Goal: Task Accomplishment & Management: Manage account settings

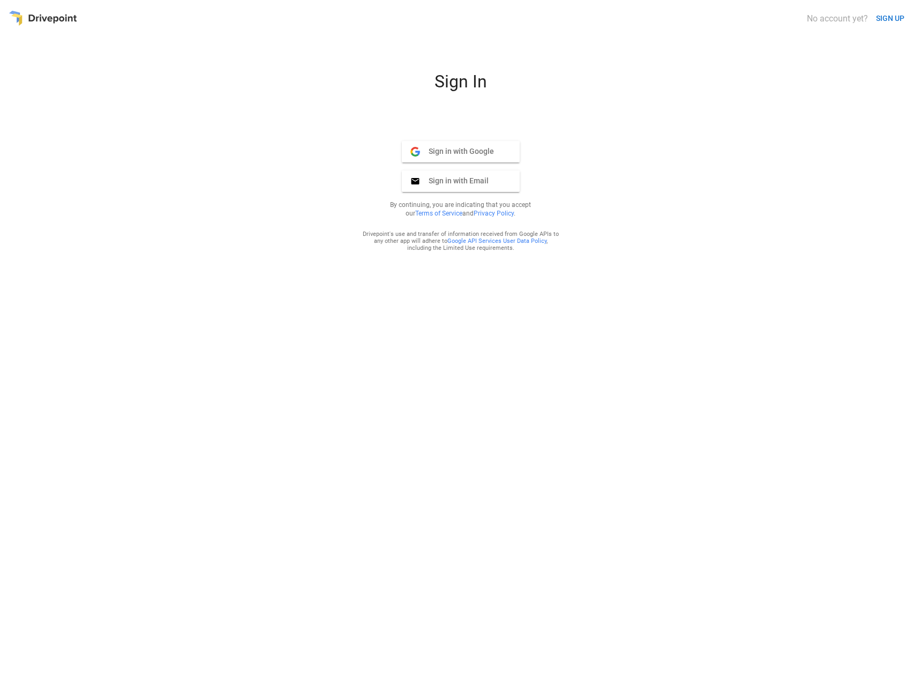
click at [490, 143] on button "Sign in with Google Google" at bounding box center [461, 151] width 118 height 21
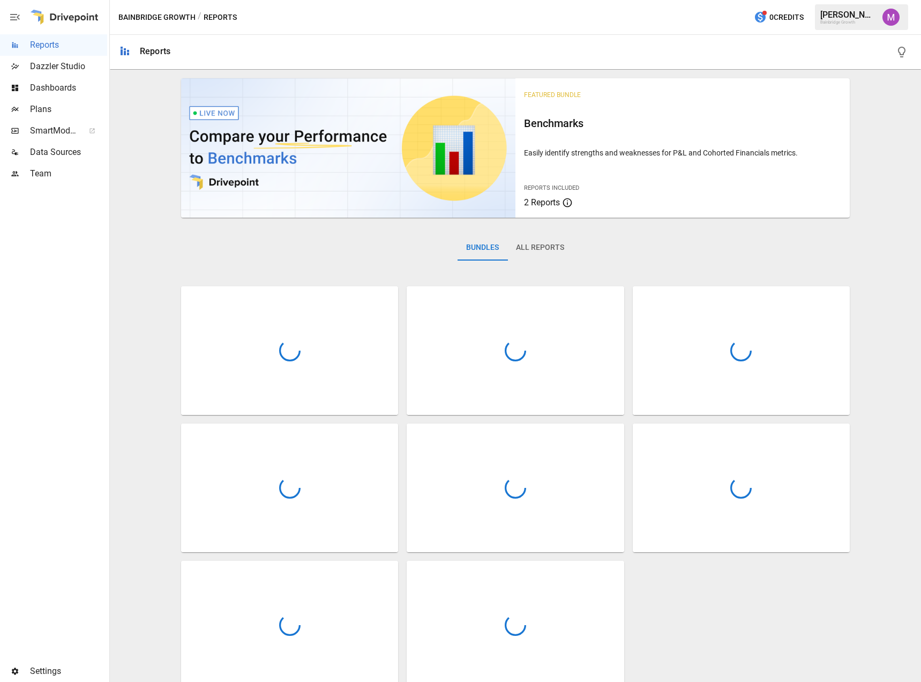
click at [56, 111] on span "Plans" at bounding box center [68, 109] width 77 height 13
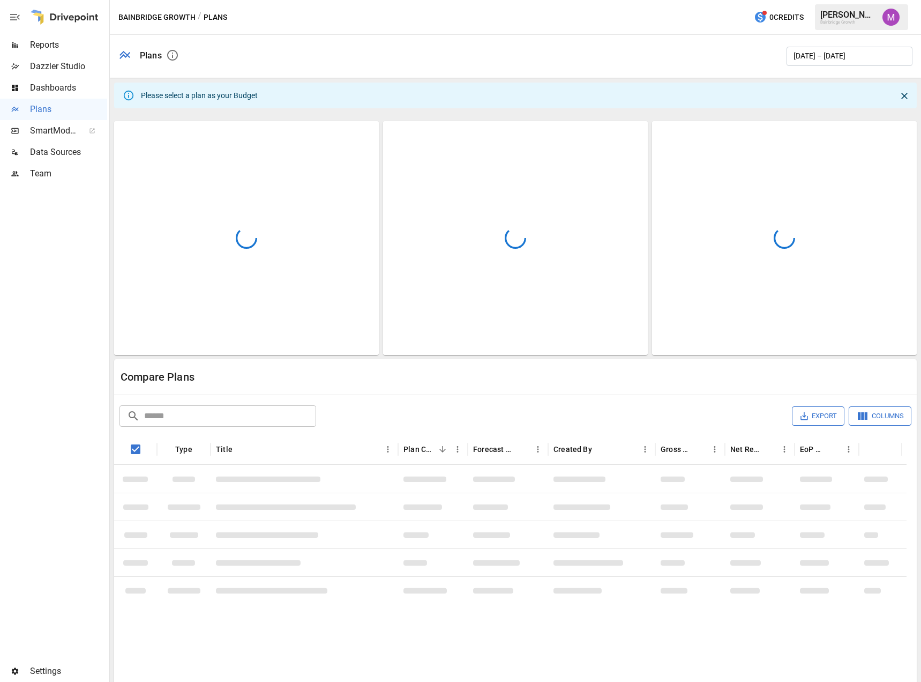
click at [894, 16] on img "Umer Muhammed" at bounding box center [891, 17] width 17 height 17
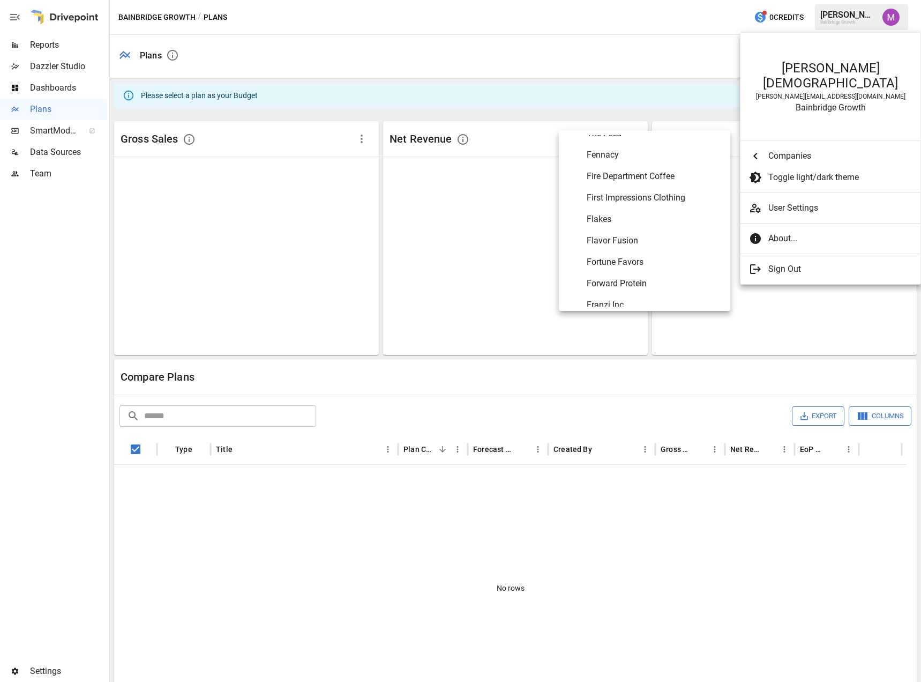
scroll to position [1964, 0]
click at [626, 263] on span "Fortune Favors" at bounding box center [654, 261] width 135 height 13
